Goal: Check status: Check status

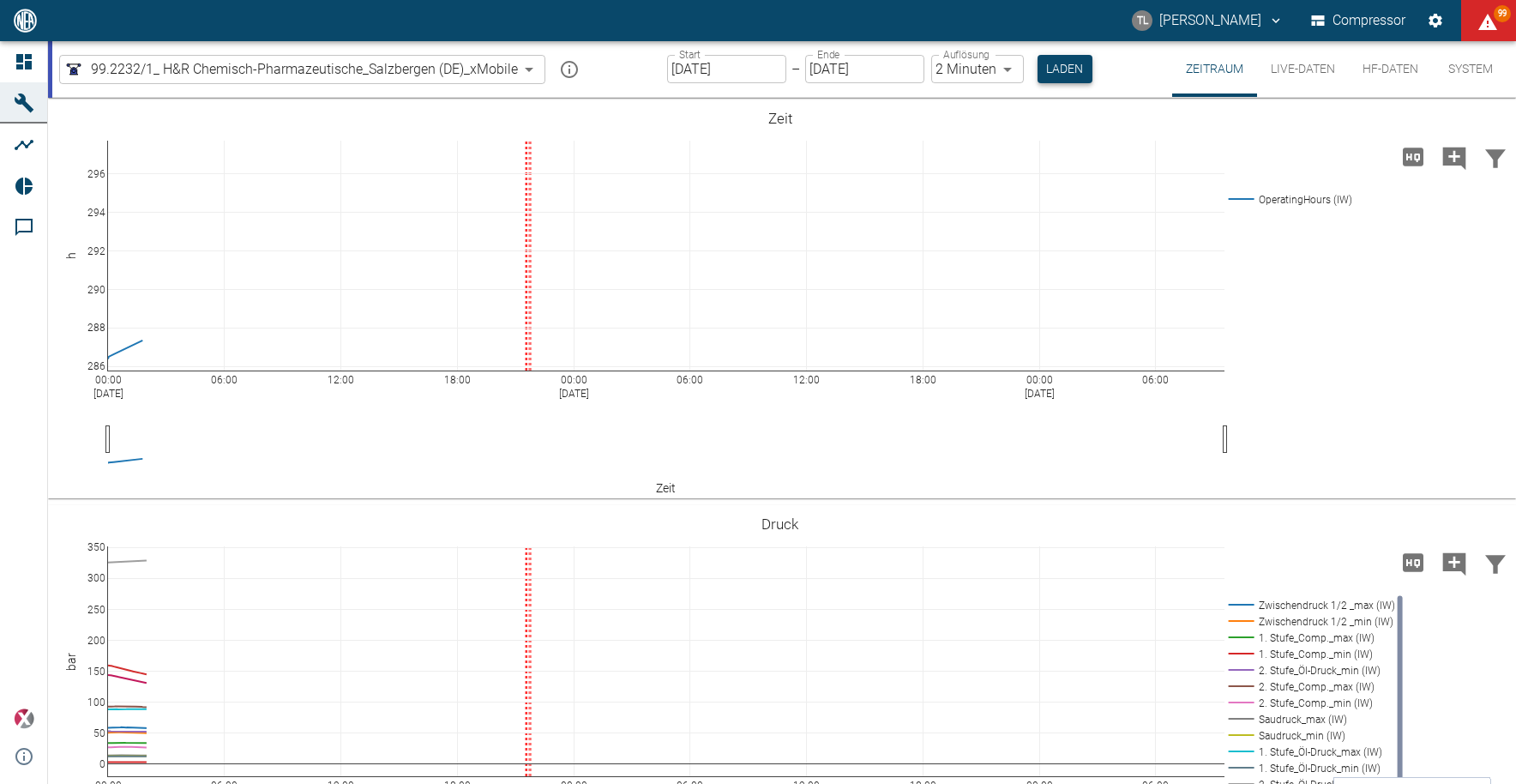
click at [1066, 64] on button "Laden" at bounding box center [1064, 69] width 55 height 29
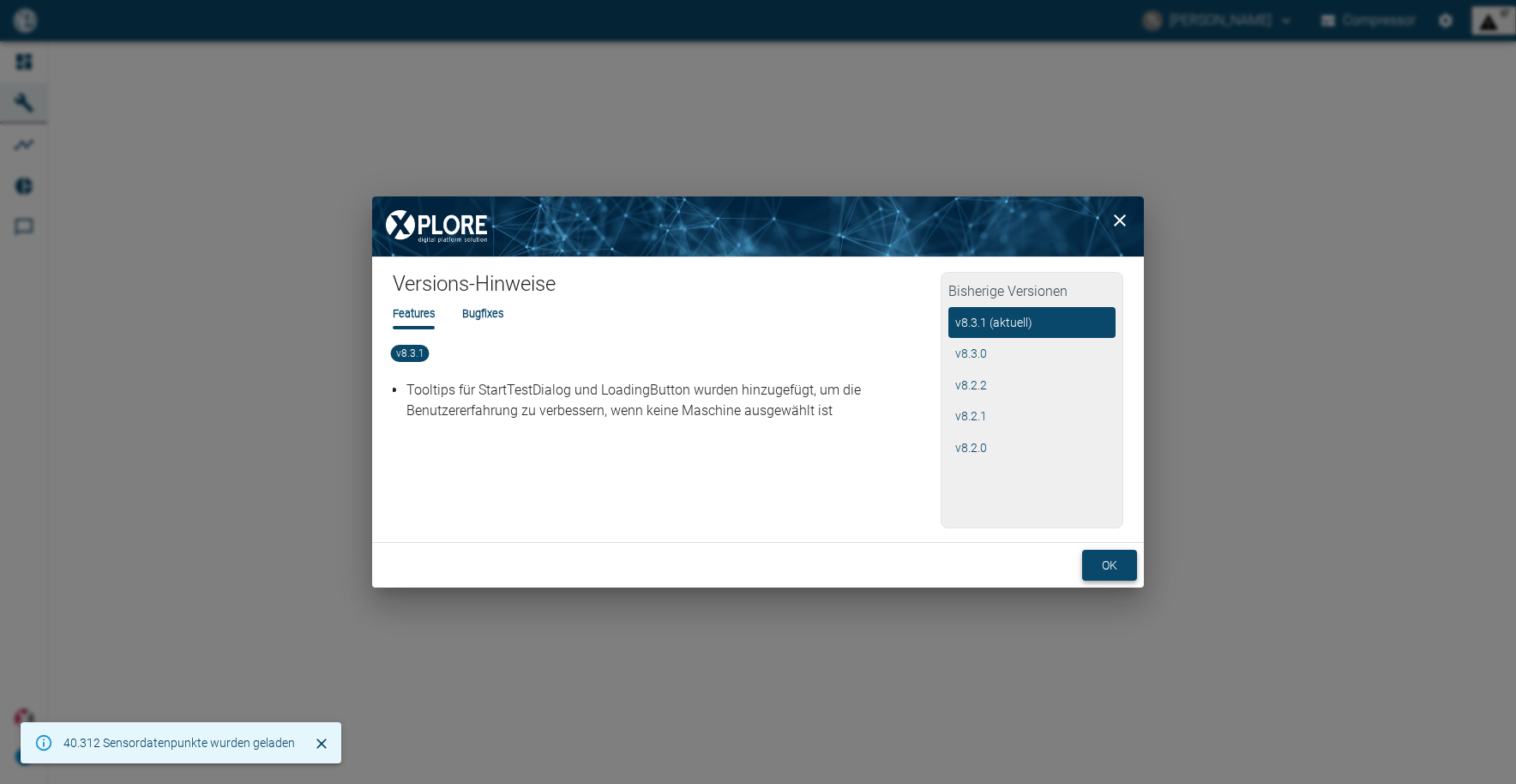
click at [1124, 568] on button "ok" at bounding box center [1110, 566] width 55 height 31
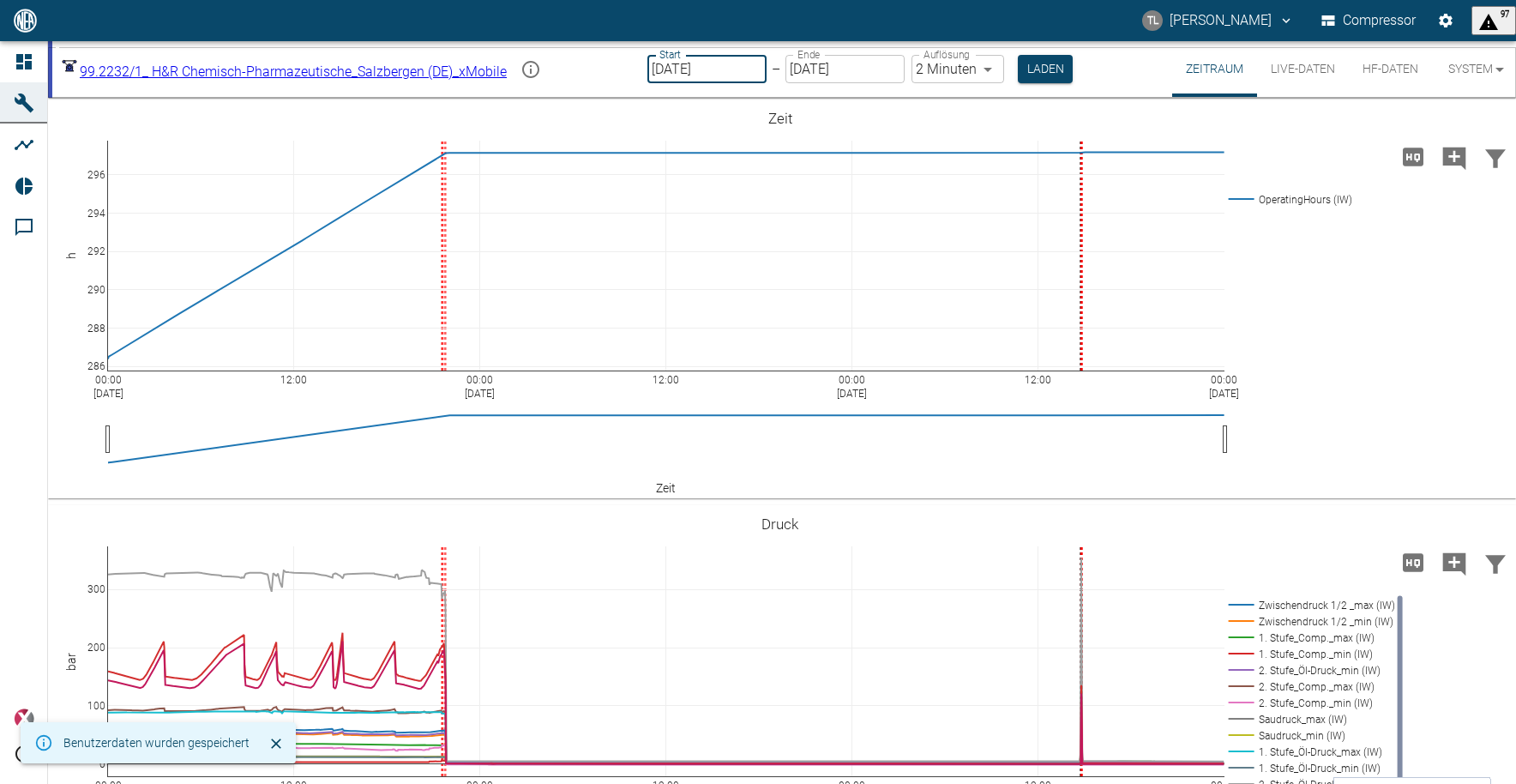
click at [767, 69] on input "[DATE]" at bounding box center [707, 69] width 119 height 29
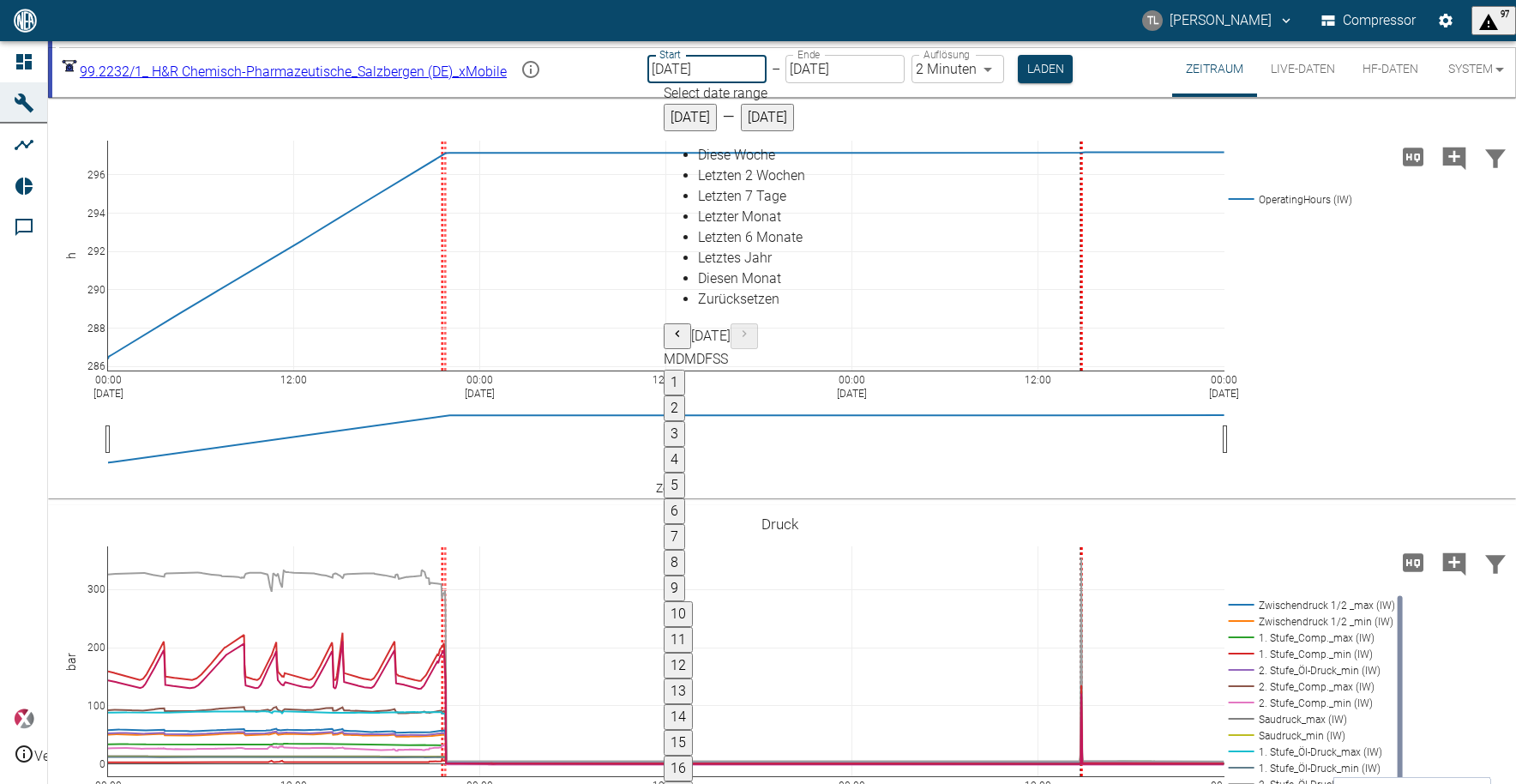
type input "[DATE]"
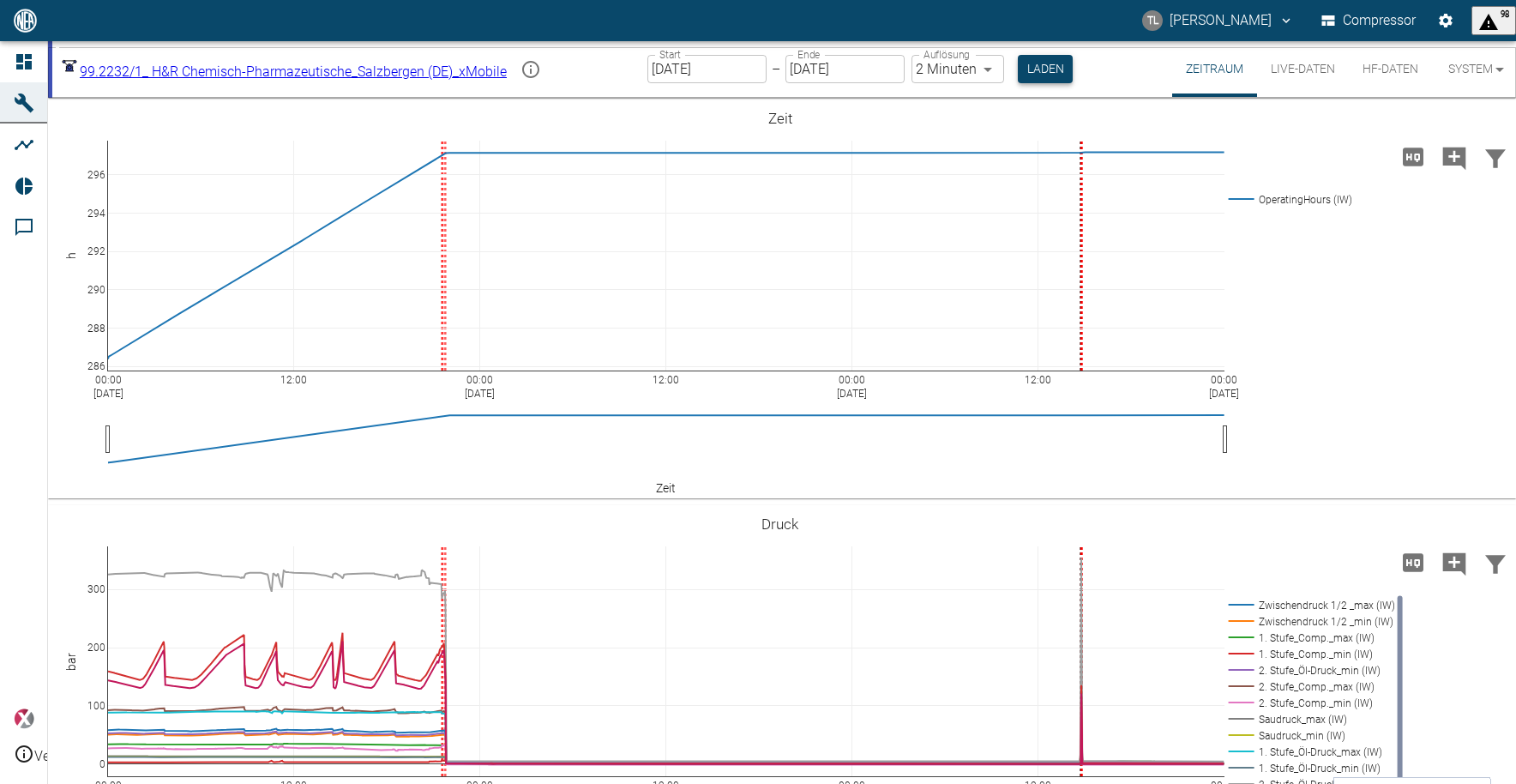
click at [1062, 73] on button "Laden" at bounding box center [1045, 69] width 55 height 29
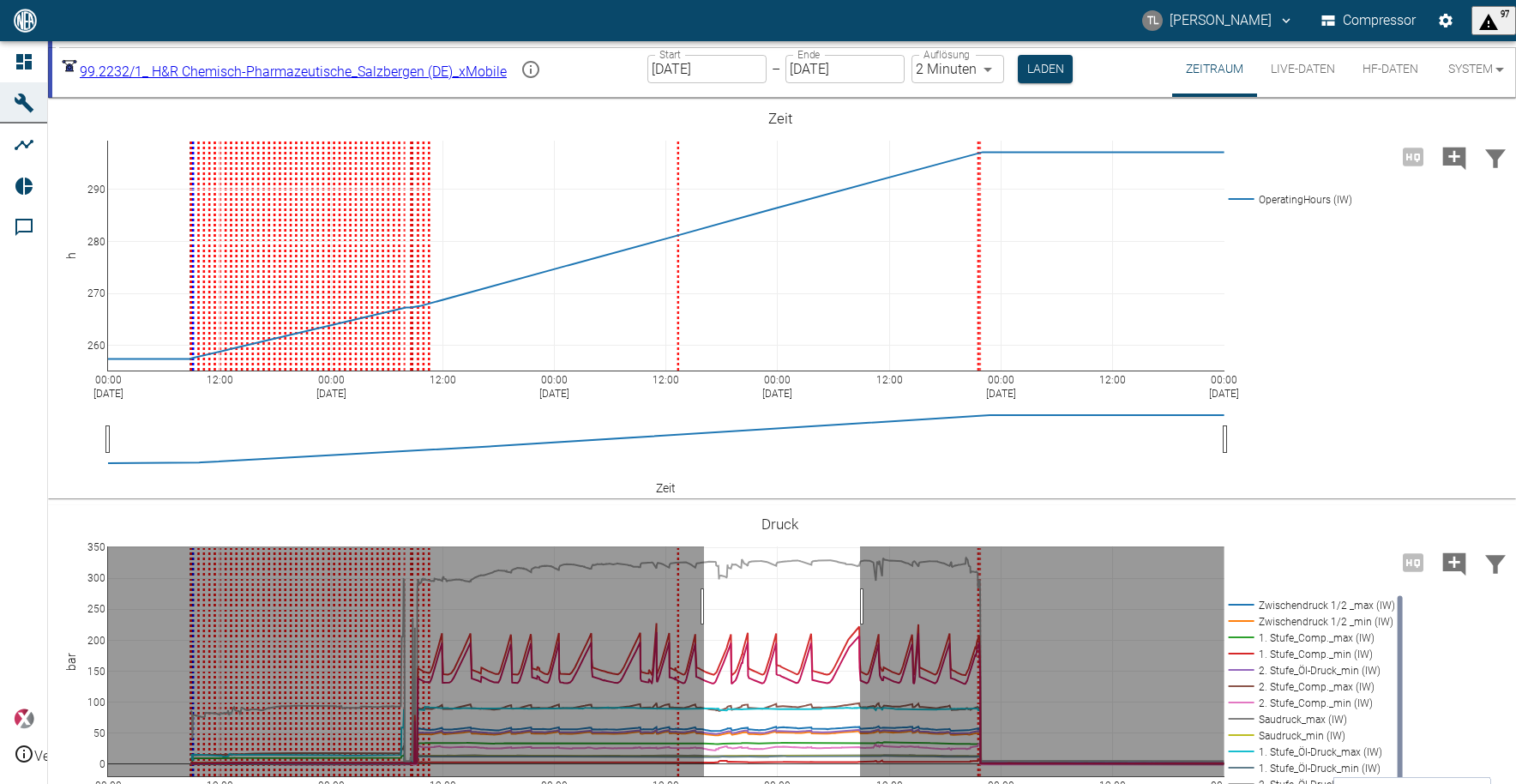
drag, startPoint x: 704, startPoint y: 606, endPoint x: 860, endPoint y: 606, distance: 156.0
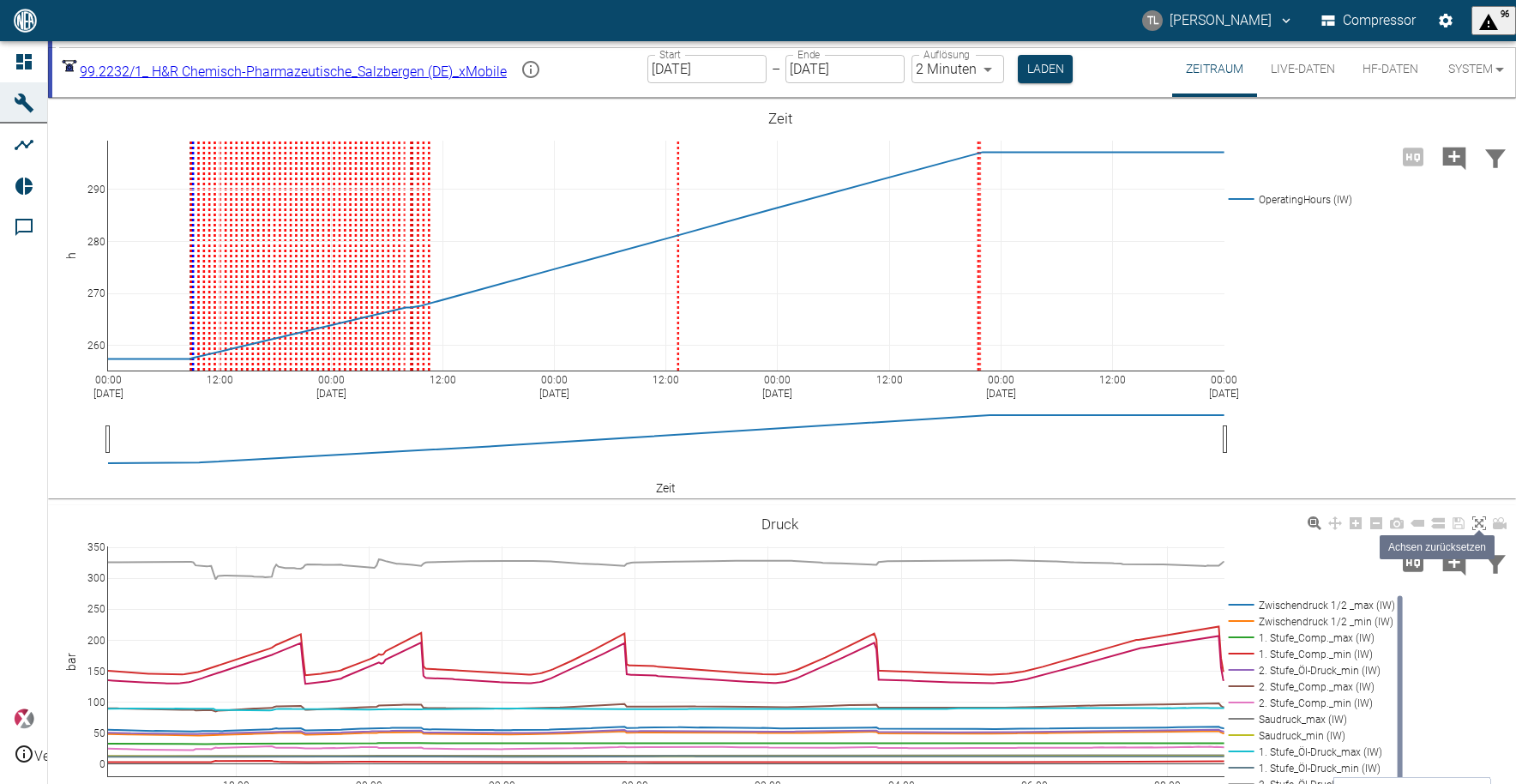
click at [1477, 523] on icon at bounding box center [1479, 523] width 14 height 14
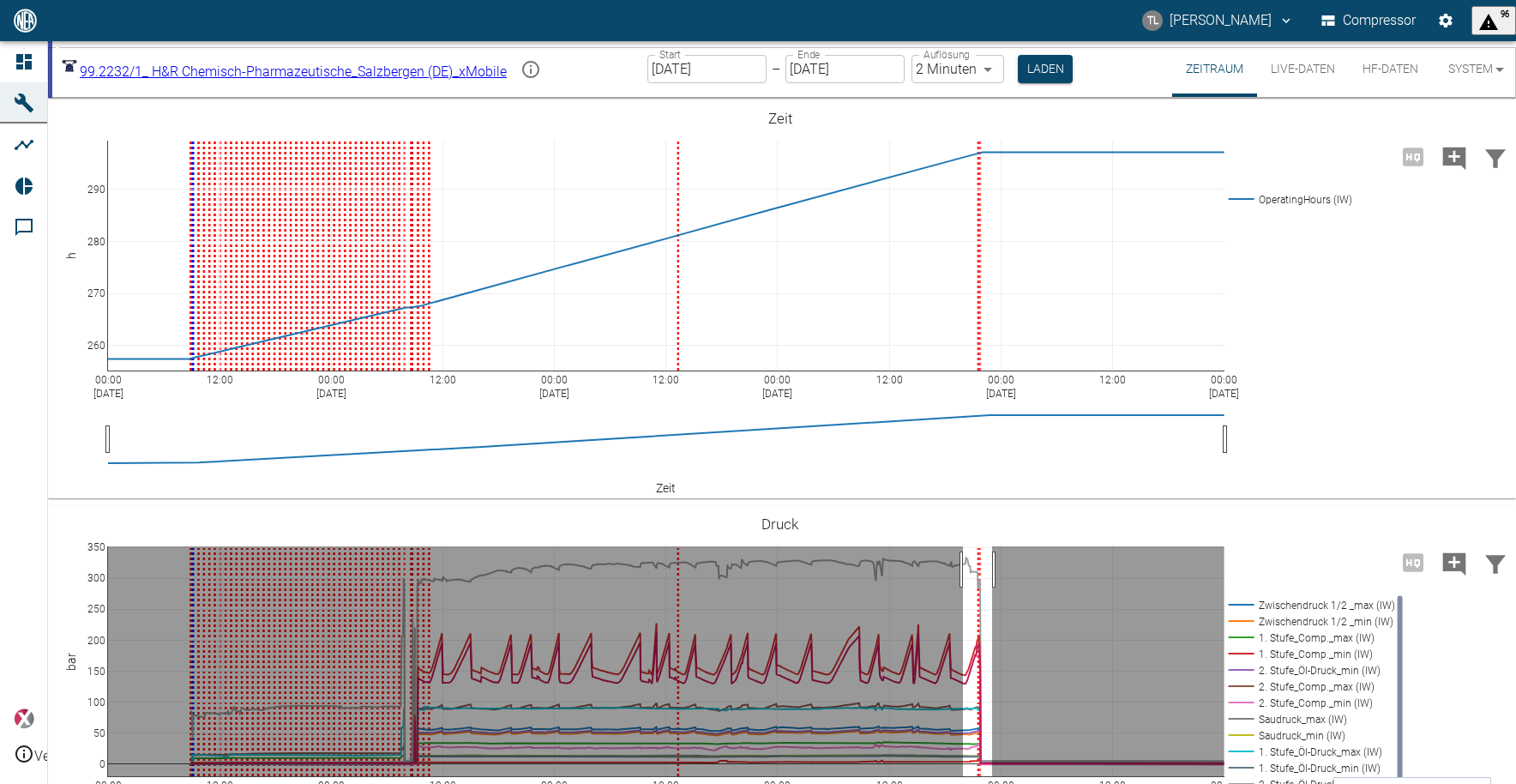
drag, startPoint x: 963, startPoint y: 569, endPoint x: 992, endPoint y: 567, distance: 29.1
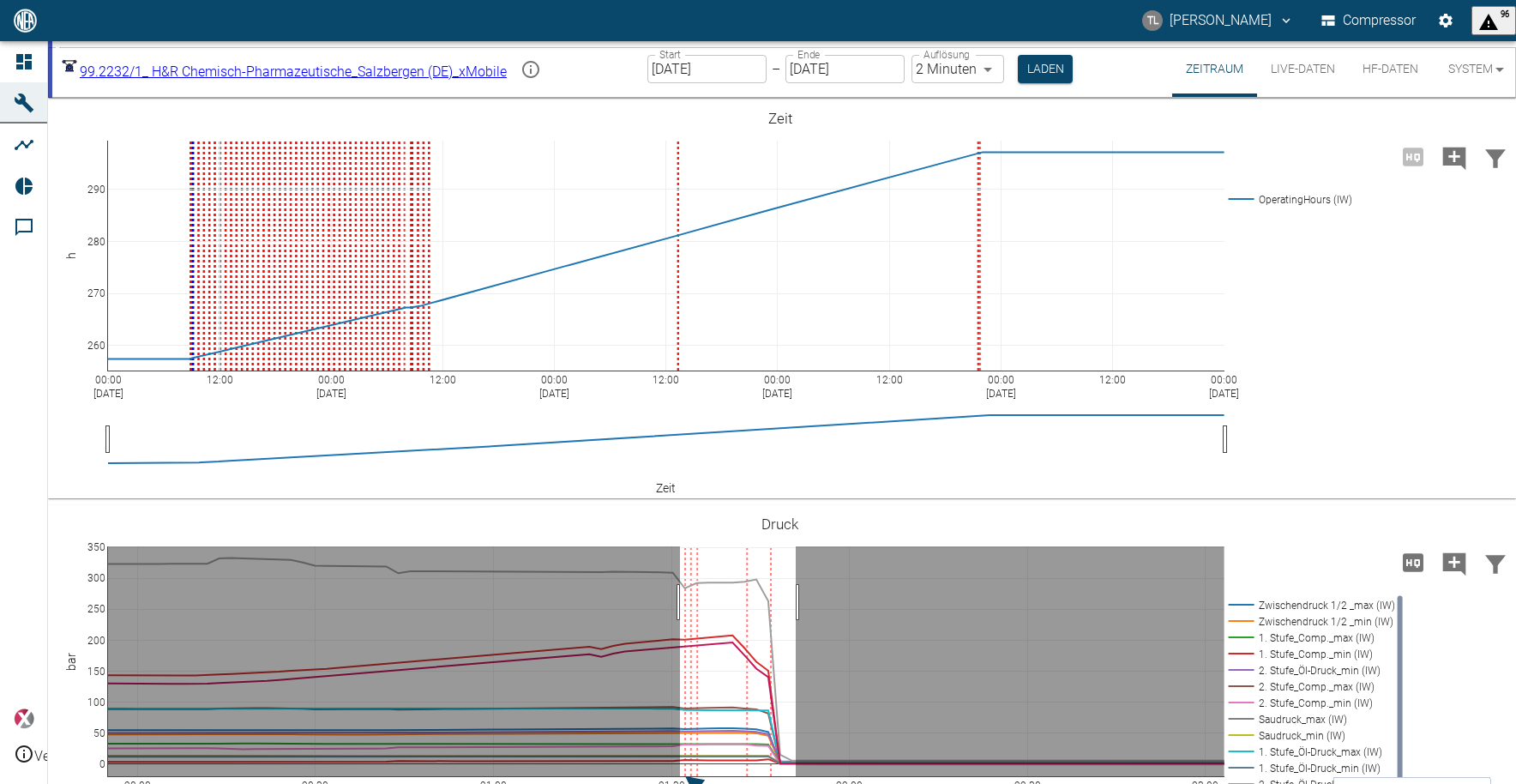
drag, startPoint x: 681, startPoint y: 602, endPoint x: 796, endPoint y: 600, distance: 115.0
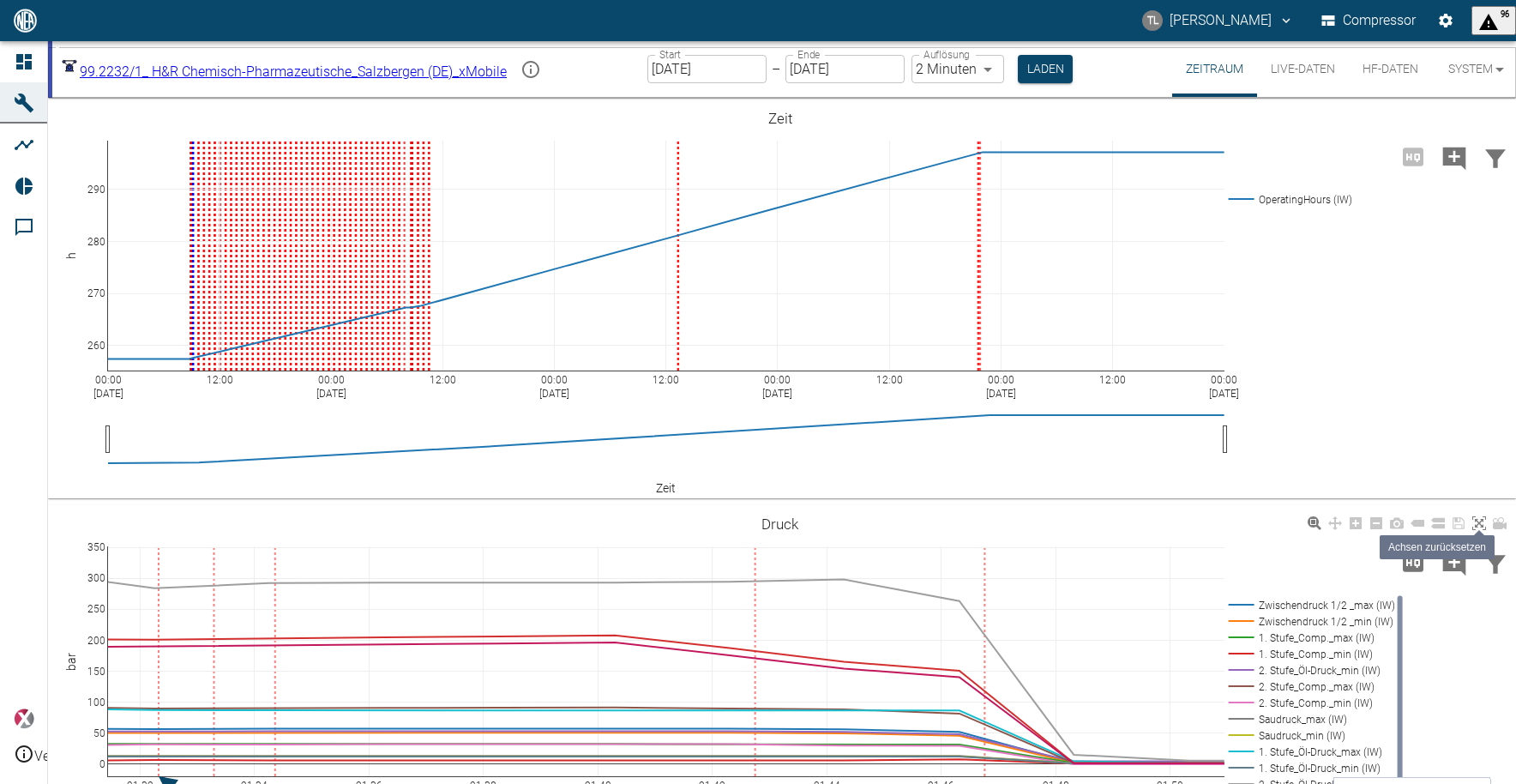
click at [1475, 527] on icon at bounding box center [1479, 523] width 14 height 14
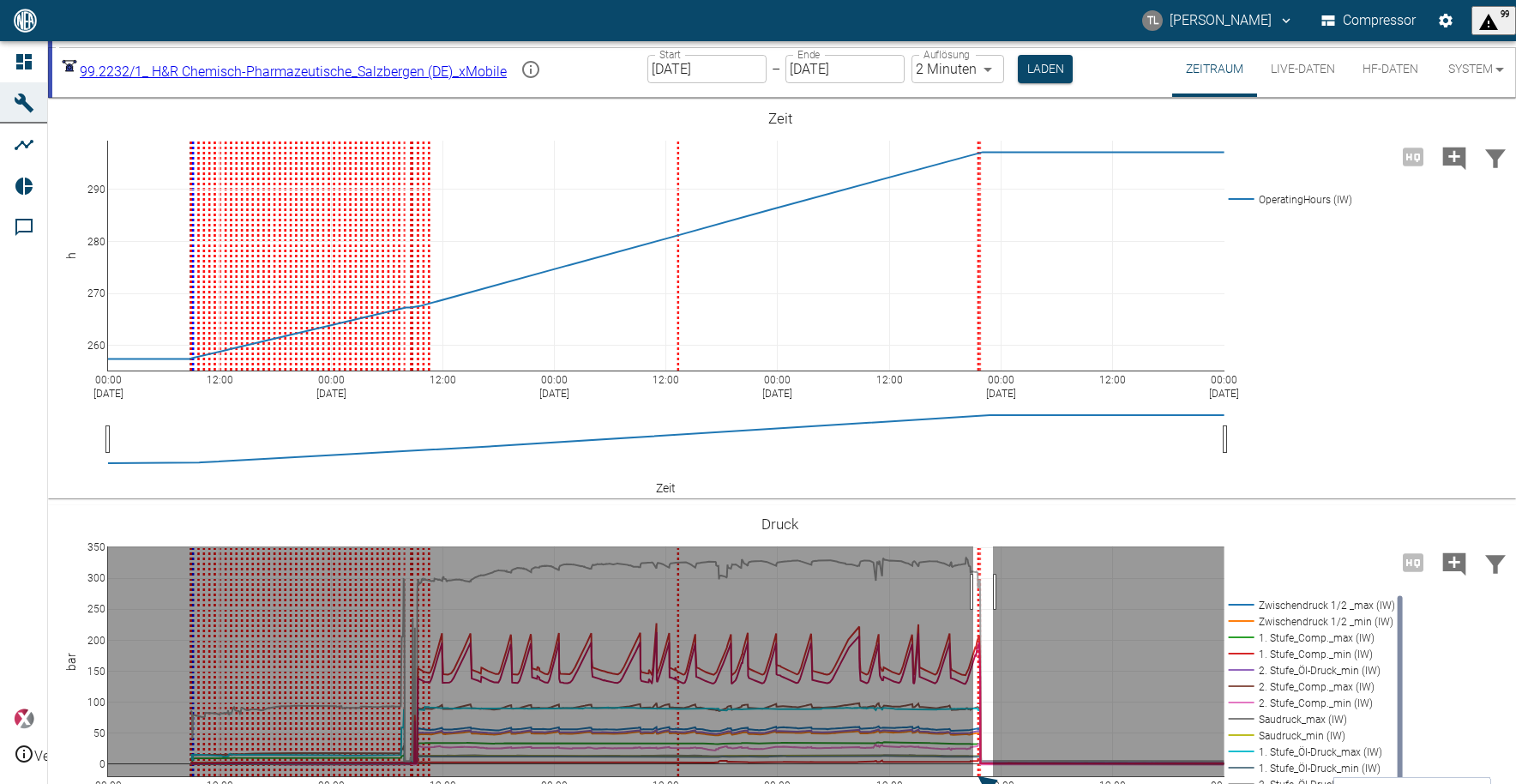
drag, startPoint x: 974, startPoint y: 592, endPoint x: 993, endPoint y: 595, distance: 19.2
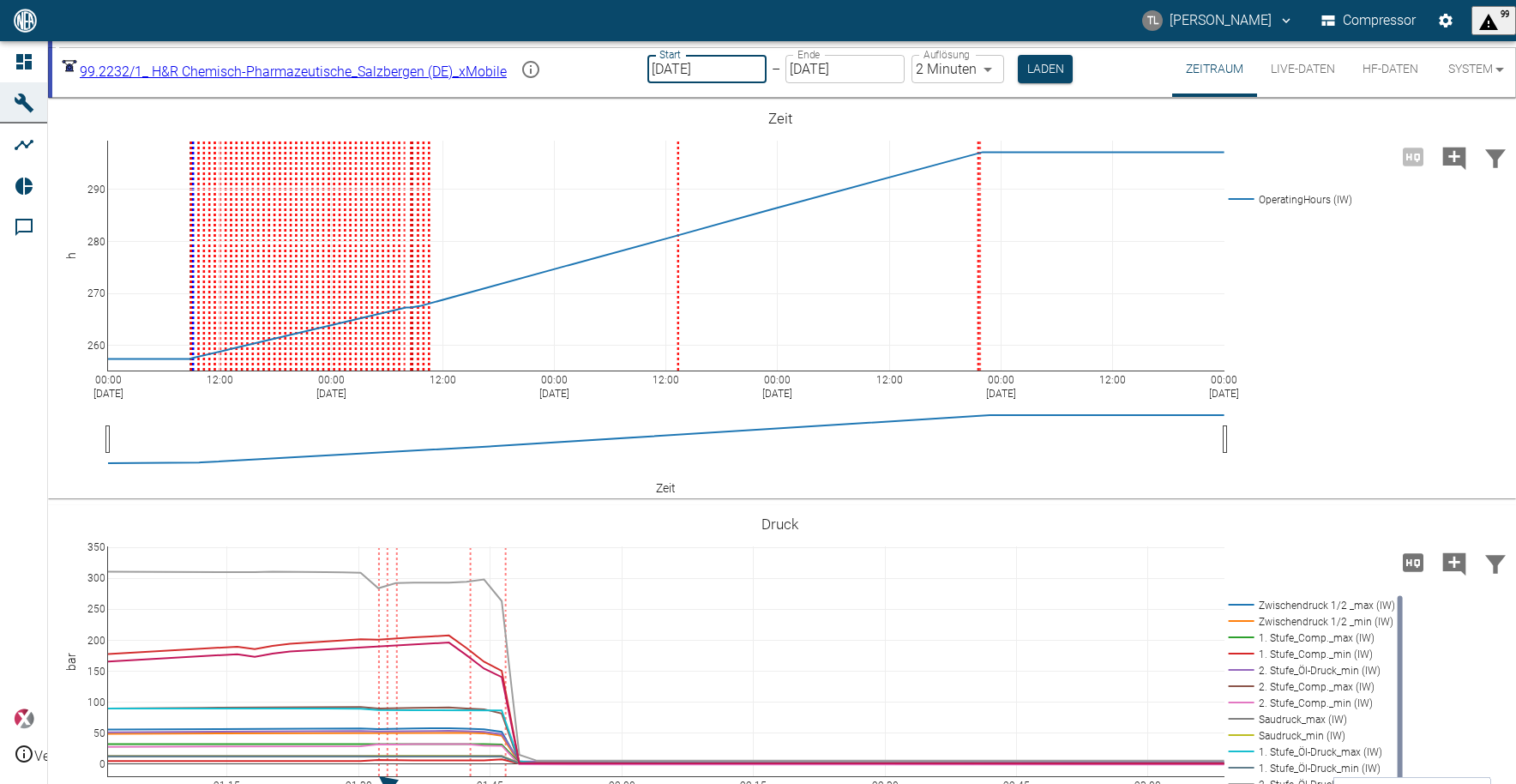
click at [753, 68] on input "[DATE]" at bounding box center [707, 69] width 119 height 29
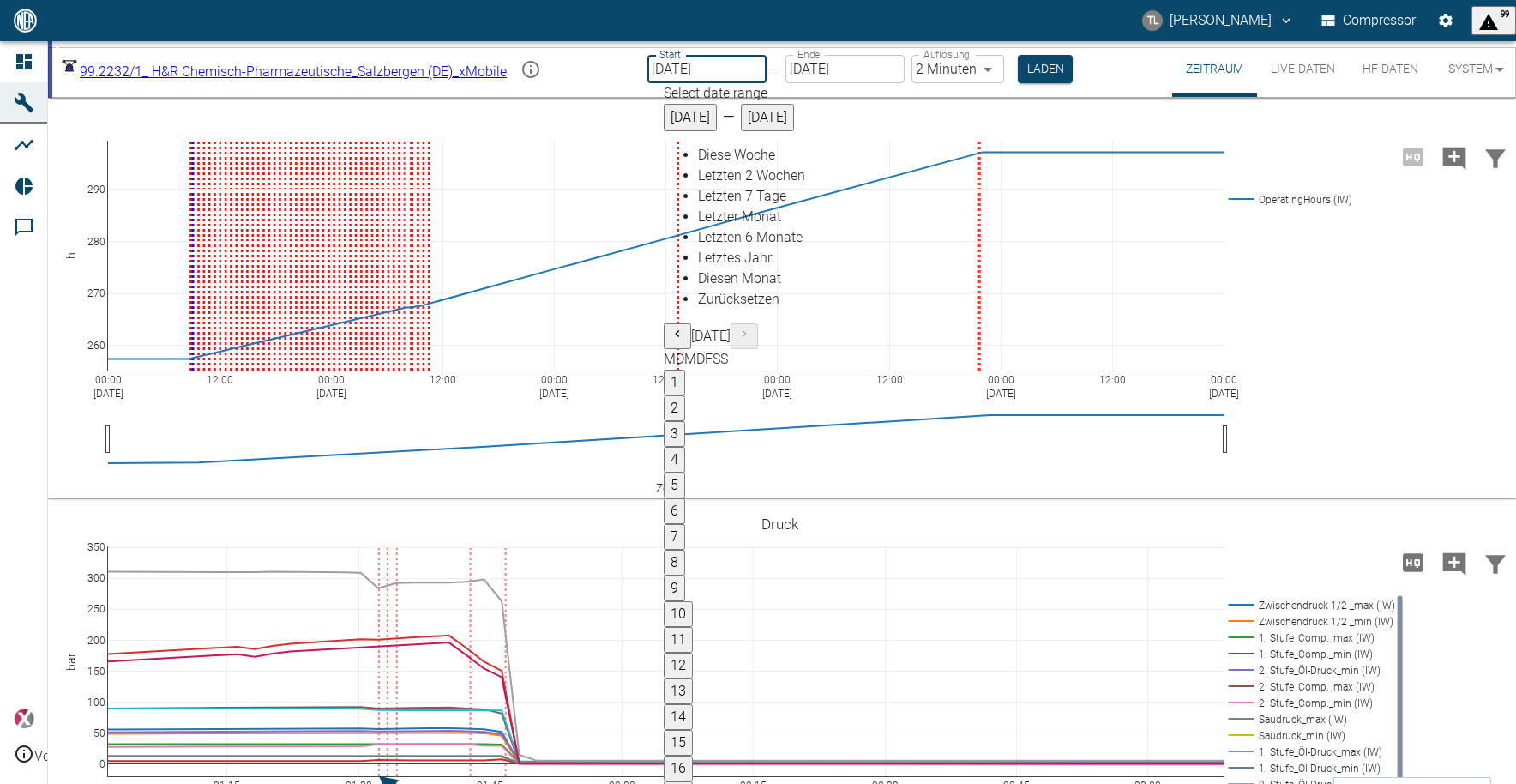
type input "[DATE]"
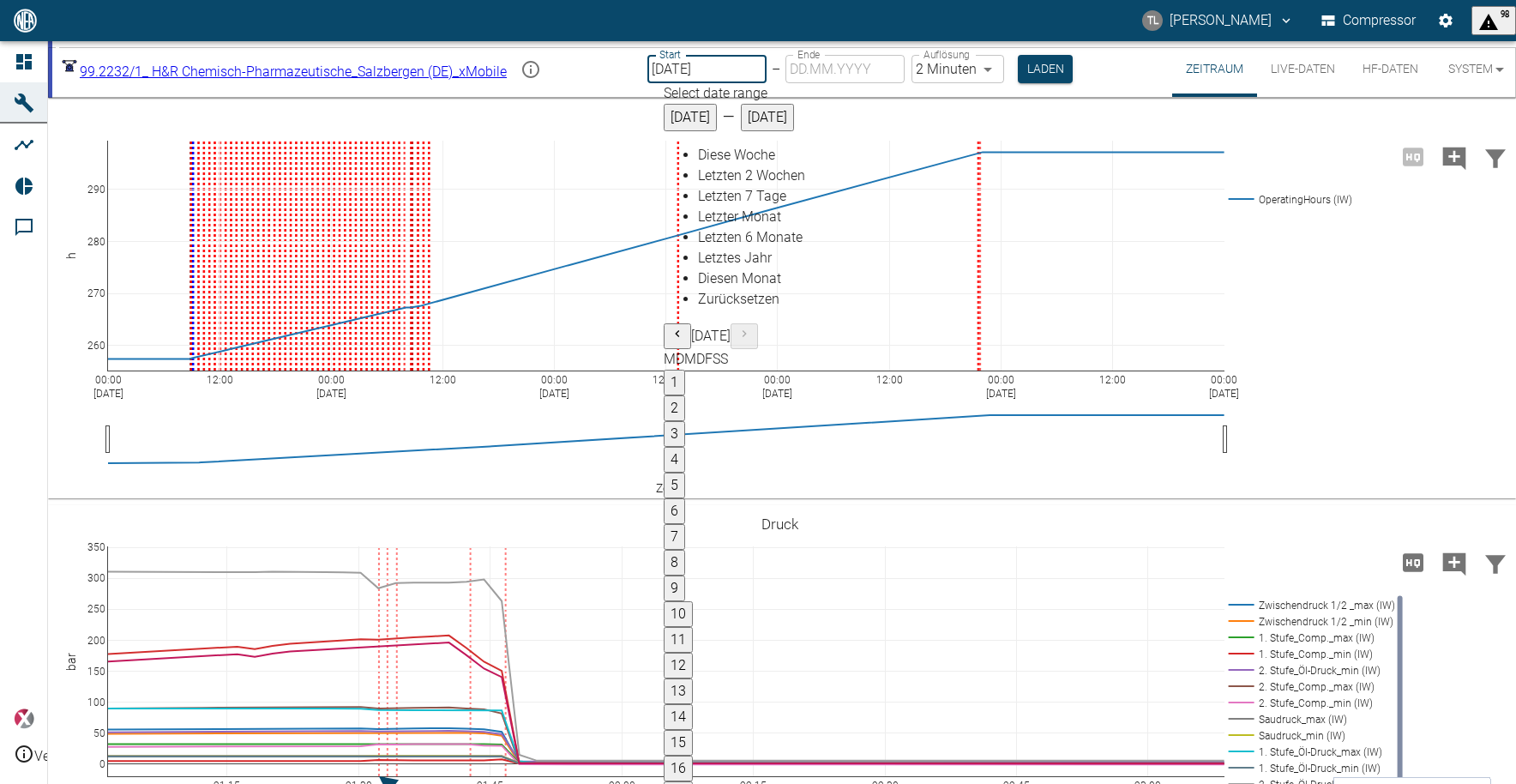
type input "[DATE]"
type input "1sec"
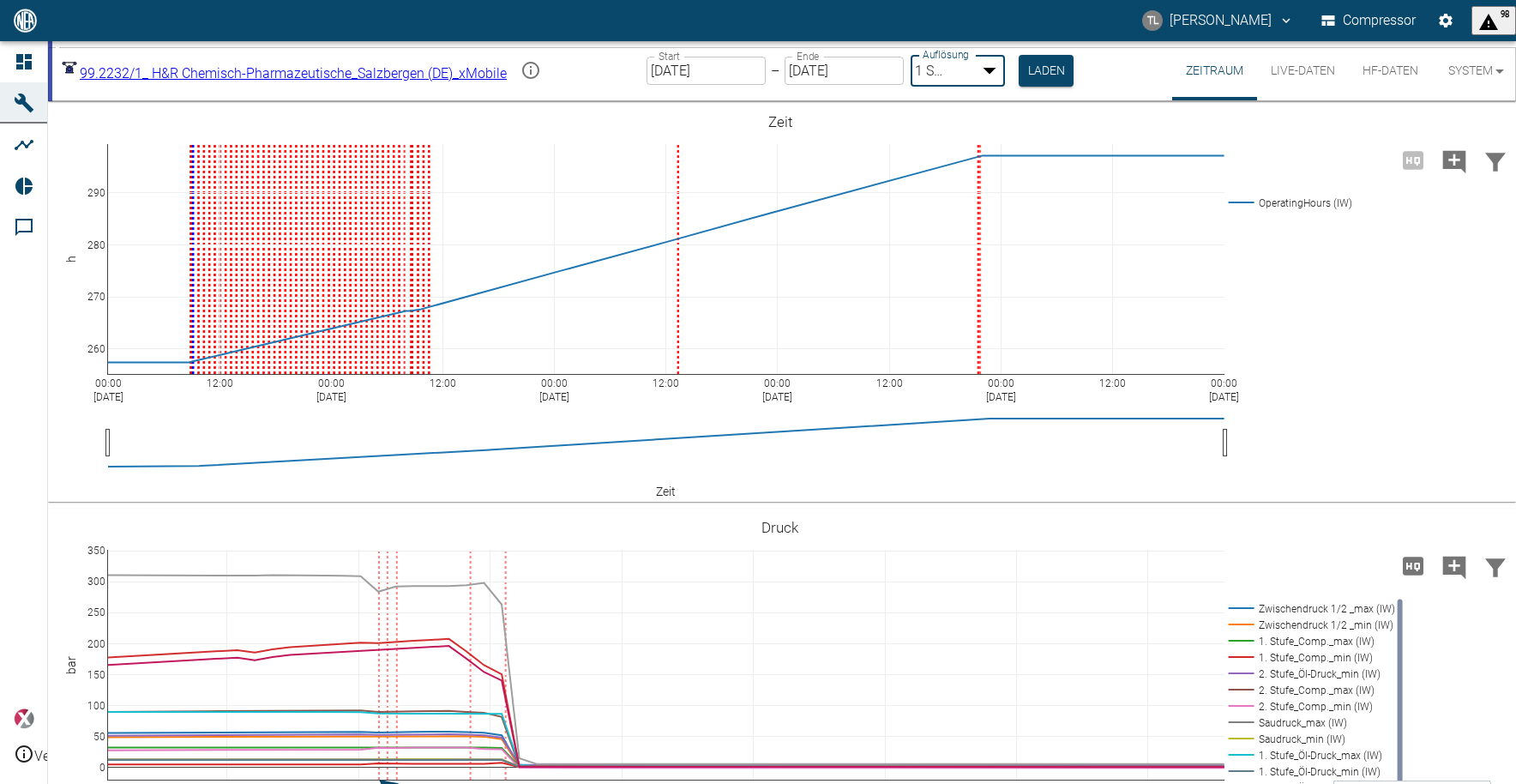
click at [1007, 74] on body "[PERSON_NAME] [PERSON_NAME] Compressor 98 Dashboard Maschinen Analysen Reports …" at bounding box center [758, 392] width 1516 height 784
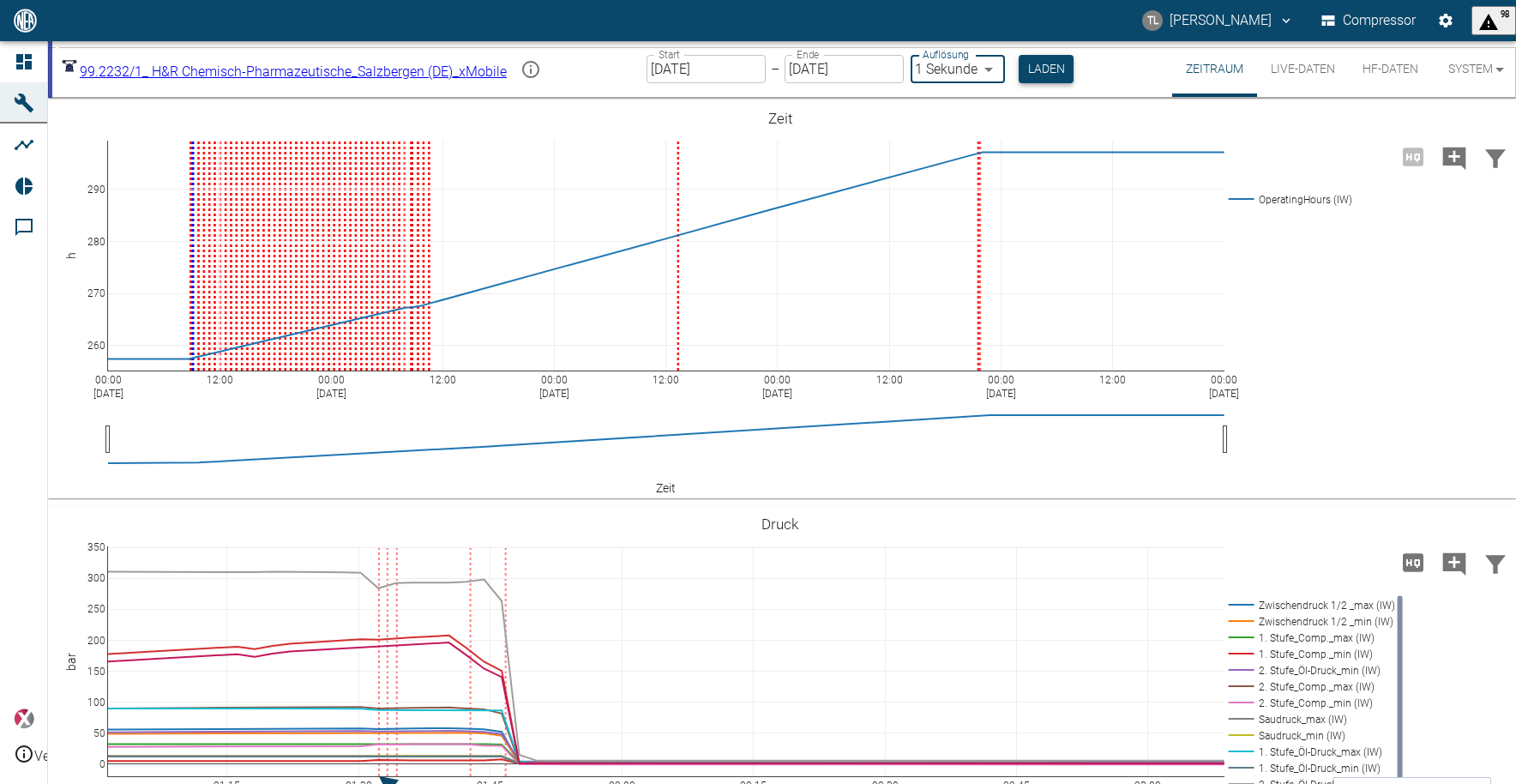
click at [1070, 70] on button "Laden" at bounding box center [1046, 69] width 55 height 29
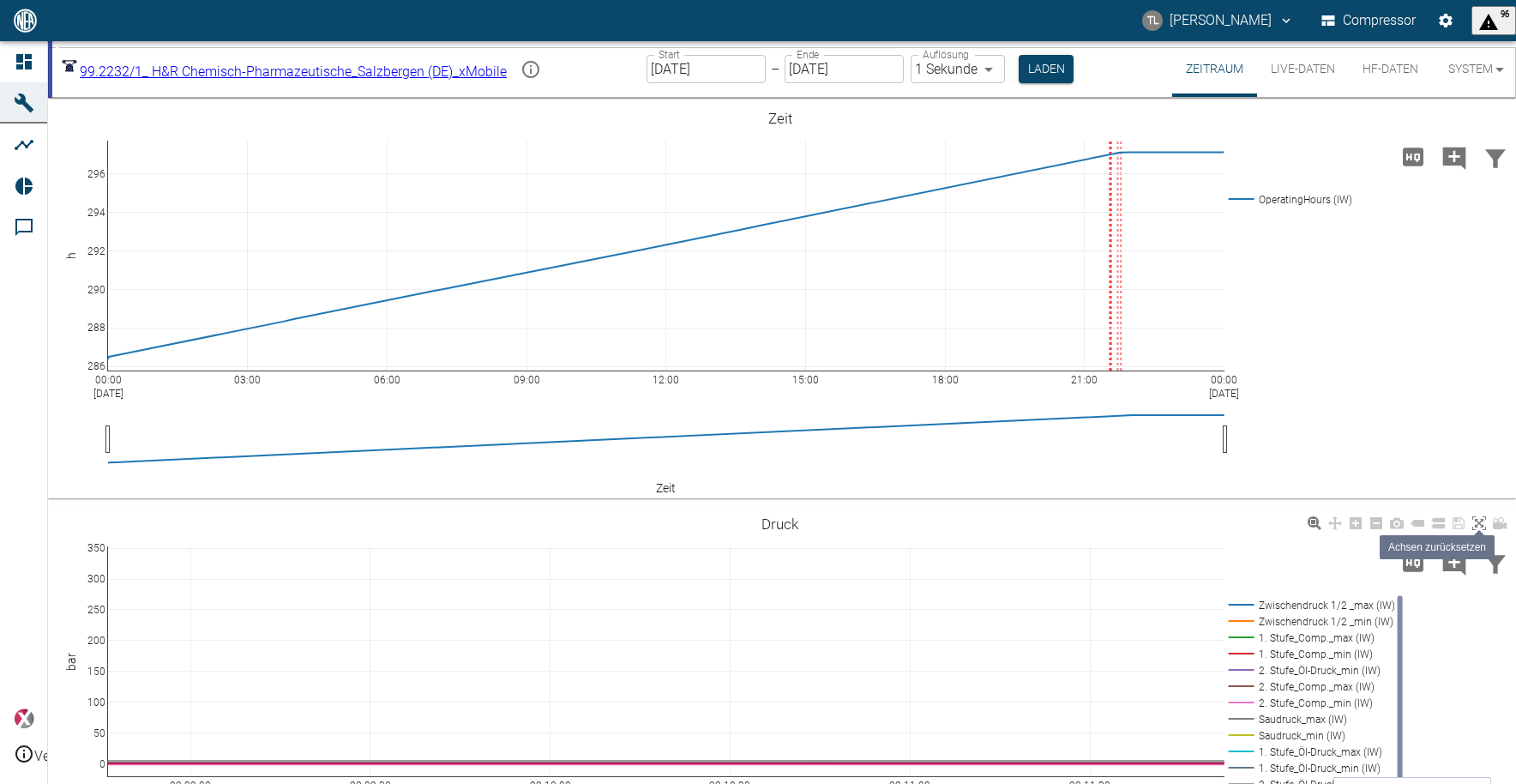
click at [1483, 525] on icon at bounding box center [1479, 523] width 14 height 14
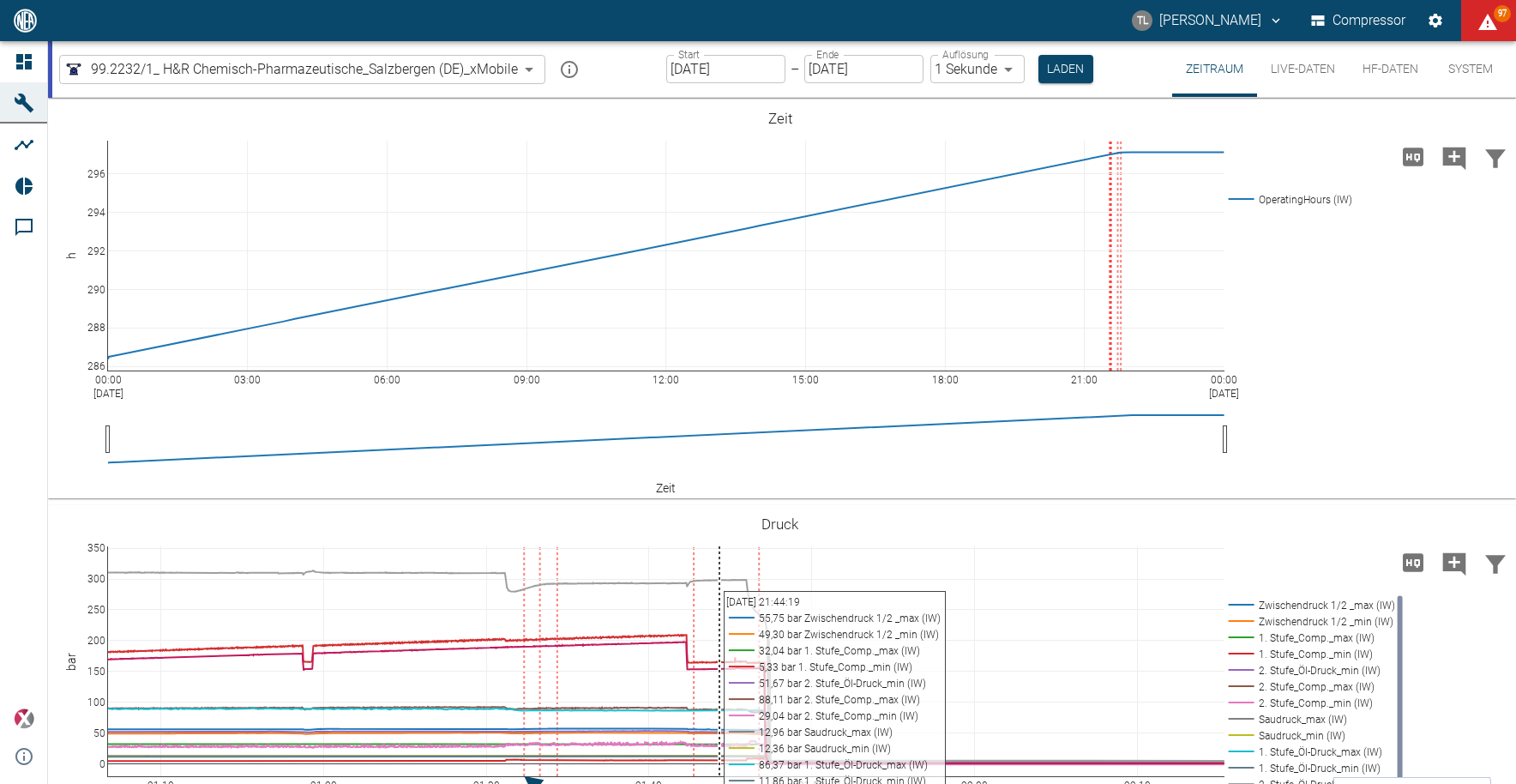
scroll to position [127, 0]
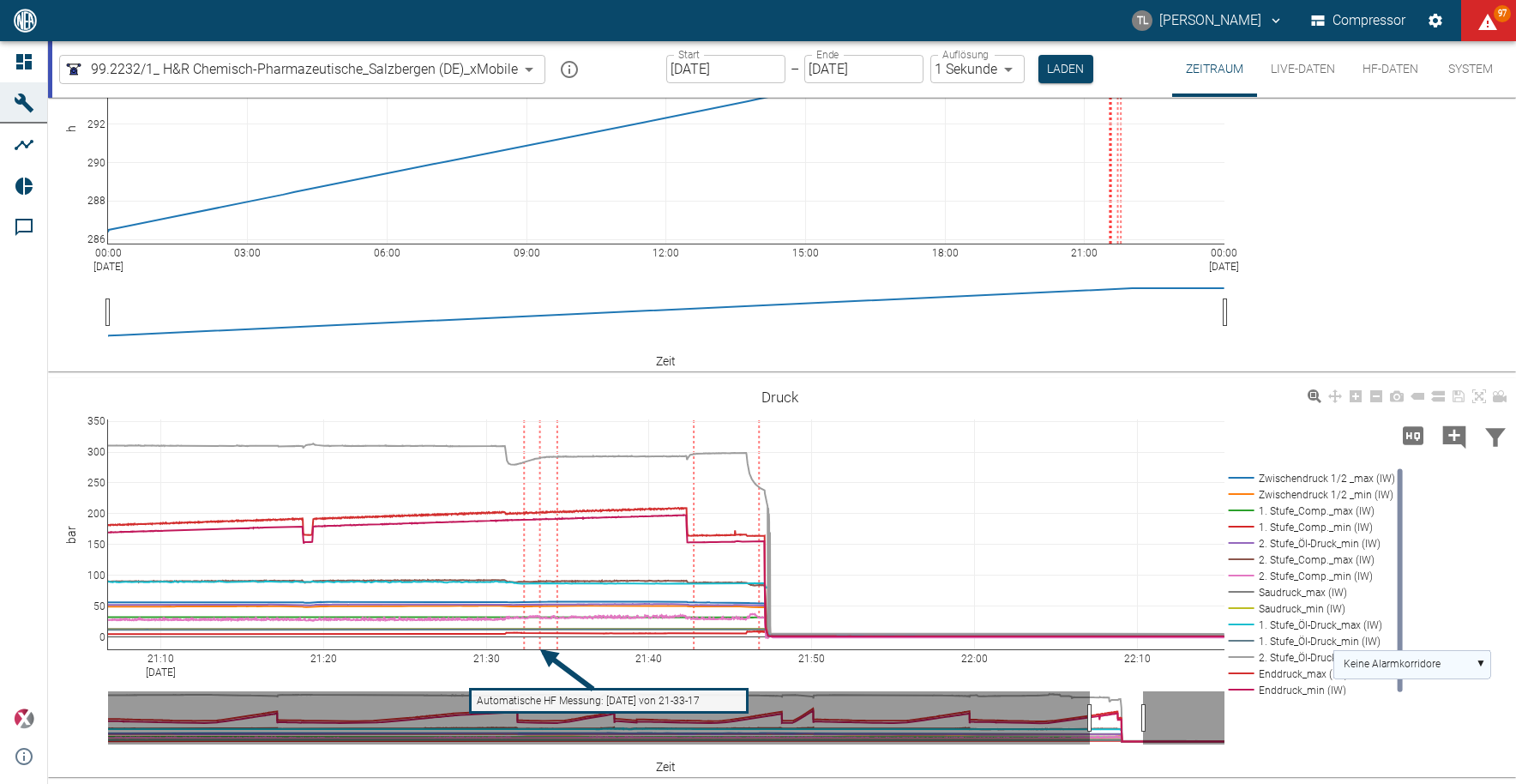
click at [1484, 664] on rect at bounding box center [1412, 664] width 157 height 29
click at [1412, 720] on text "2. Stufe_Öl-Druck_max (IW)" at bounding box center [1405, 727] width 124 height 12
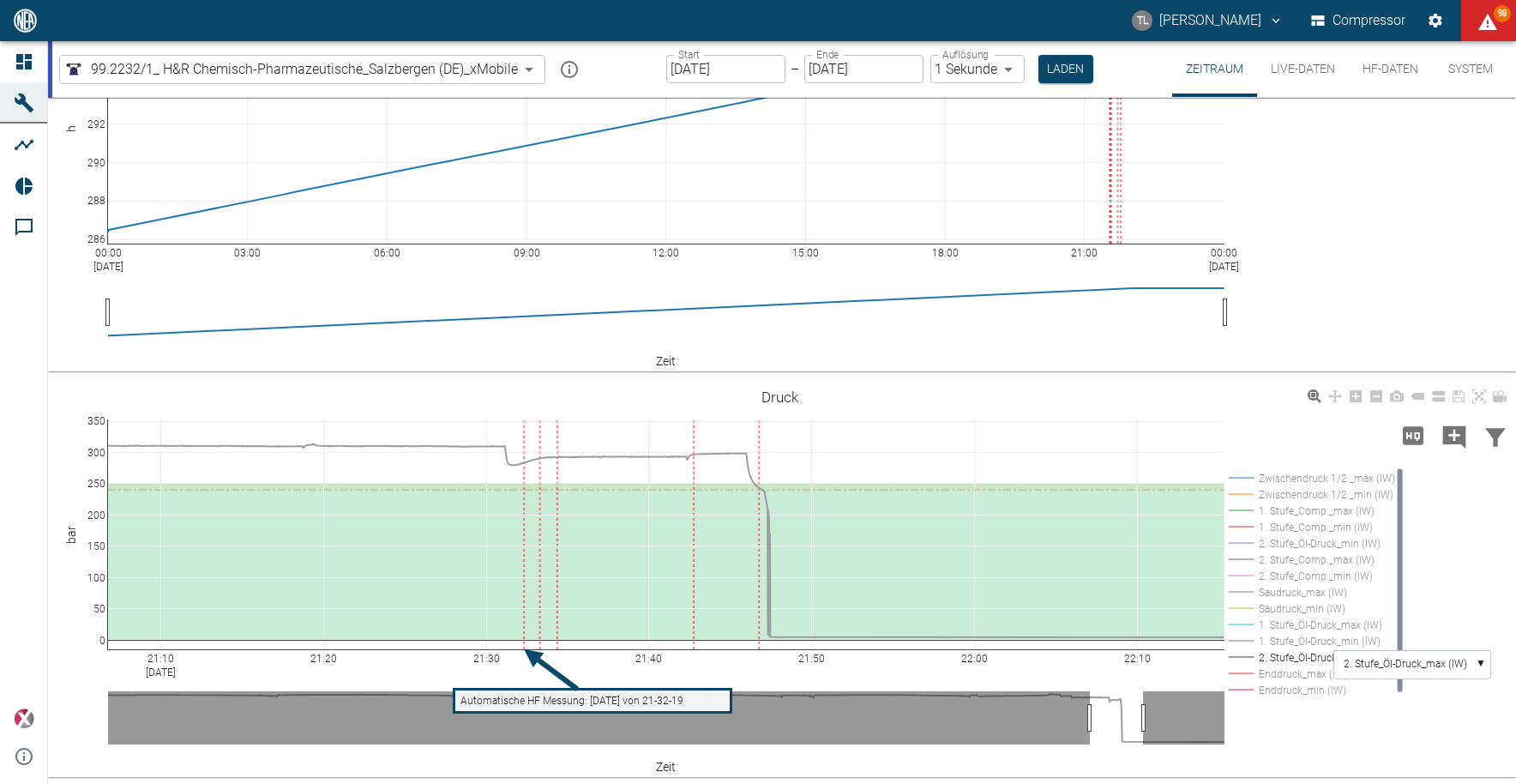
click at [1315, 73] on button "Live-Daten" at bounding box center [1303, 69] width 91 height 56
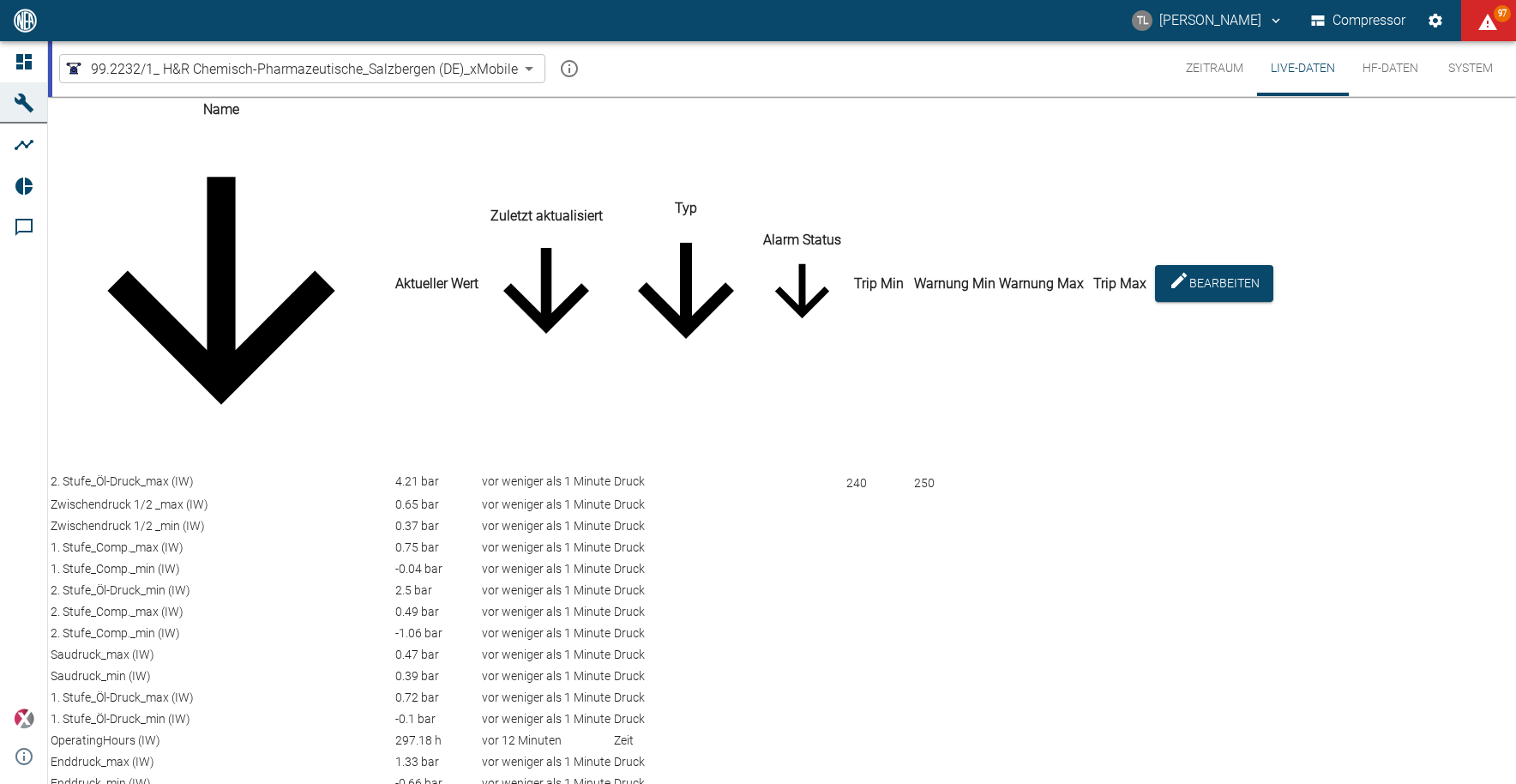
click at [696, 72] on div "99.2232/1_ H&R Chemisch-Pharmazeutische_Salzbergen (DE)_xMobile 6241a9a4-5e13-4…" at bounding box center [784, 68] width 1464 height 55
